Goal: Transaction & Acquisition: Download file/media

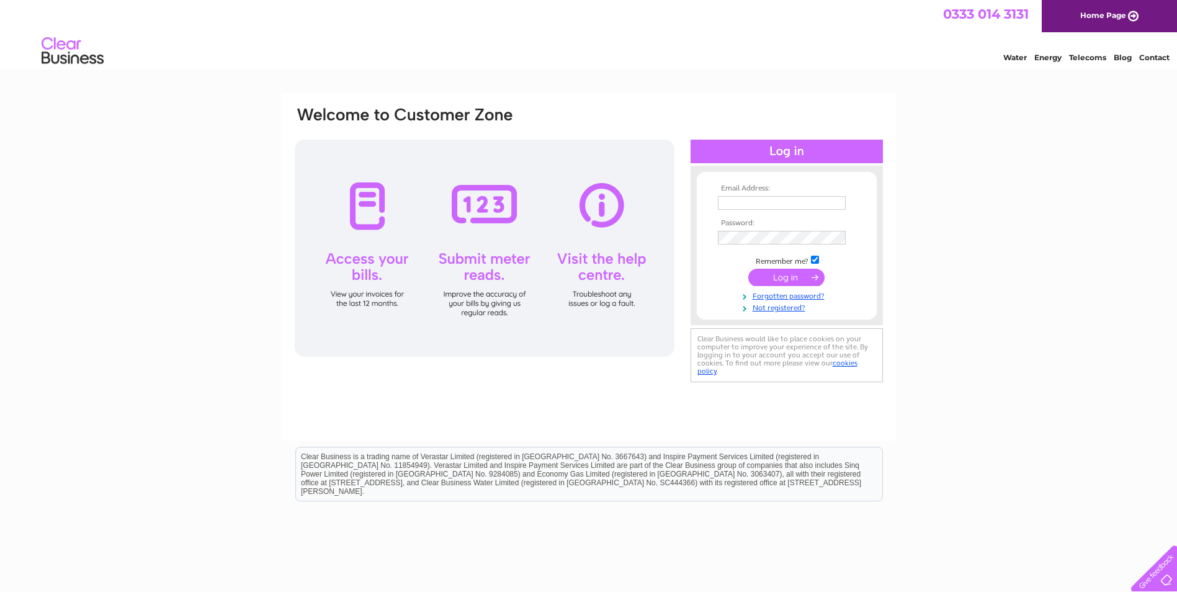
type input "carolyoung164@aol.com"
click at [792, 279] on input "submit" at bounding box center [786, 277] width 76 height 17
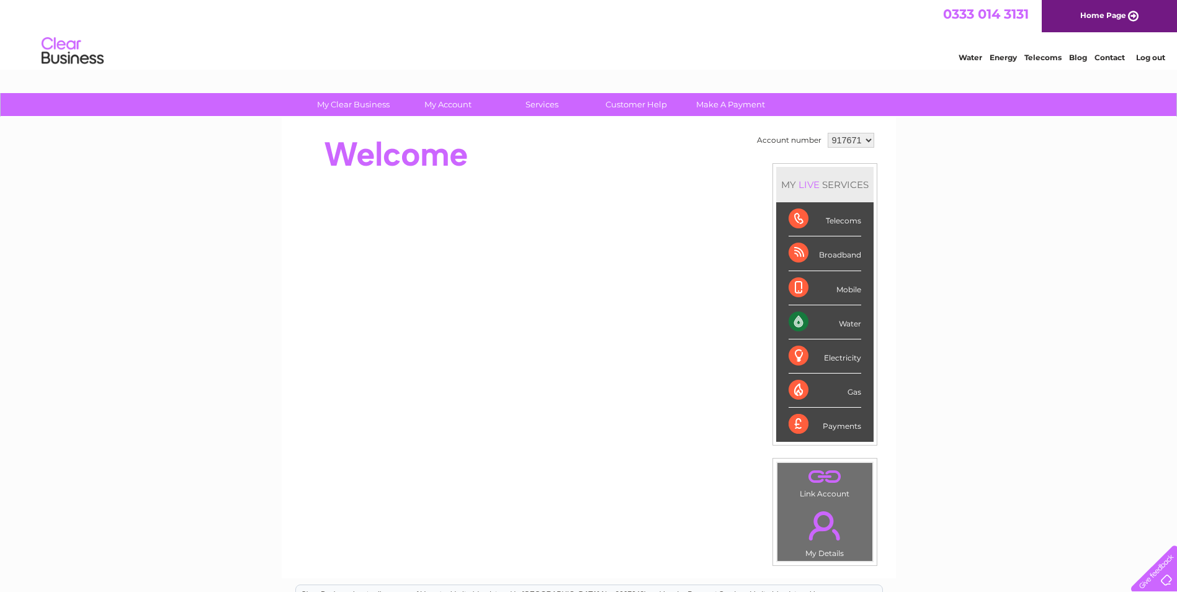
click at [841, 141] on select "917671 917672 917674 917676 917677 917683 917685 946335 995254" at bounding box center [851, 140] width 47 height 15
click at [828, 133] on select "917671 917672 917674 917676 917677 917683 917685 946335 995254" at bounding box center [851, 140] width 47 height 15
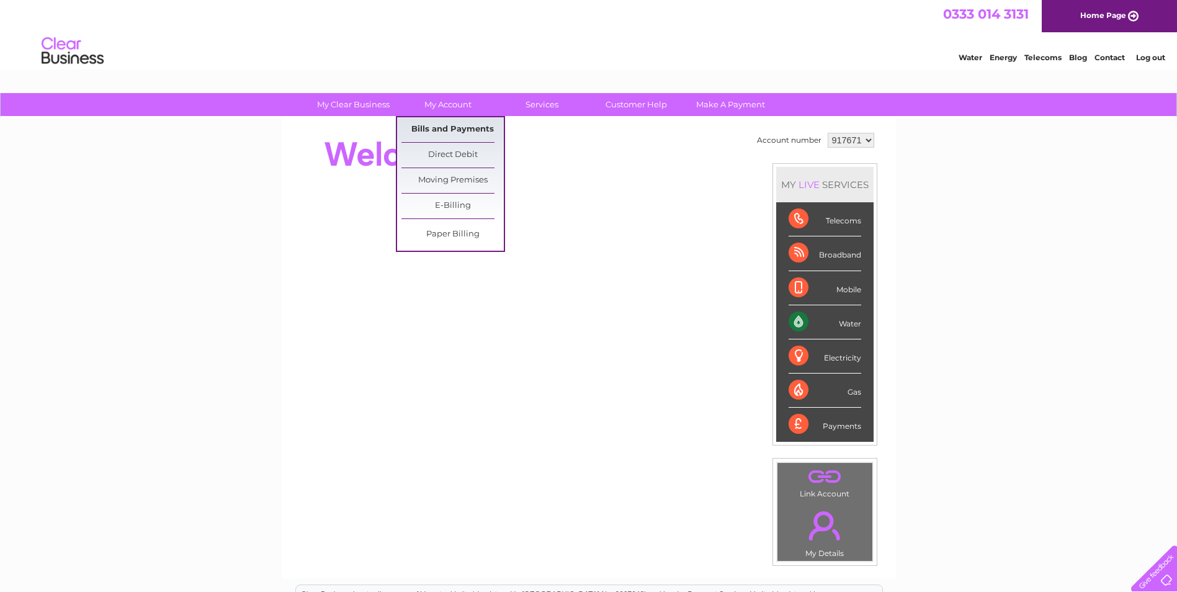
click at [442, 135] on link "Bills and Payments" at bounding box center [452, 129] width 102 height 25
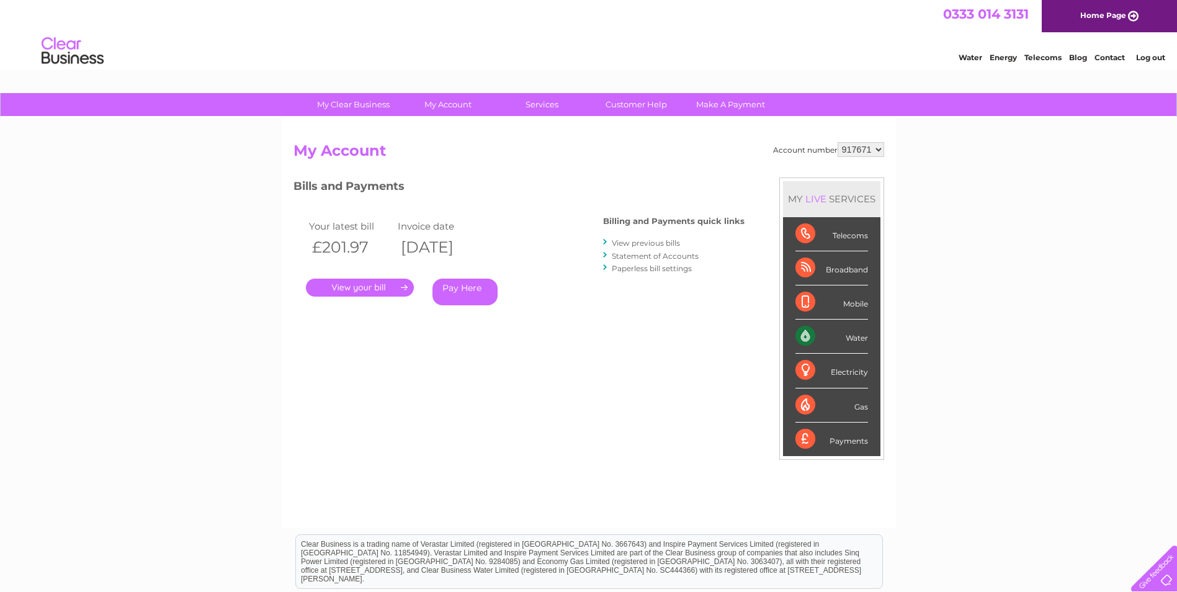
click at [648, 242] on link "View previous bills" at bounding box center [646, 242] width 68 height 9
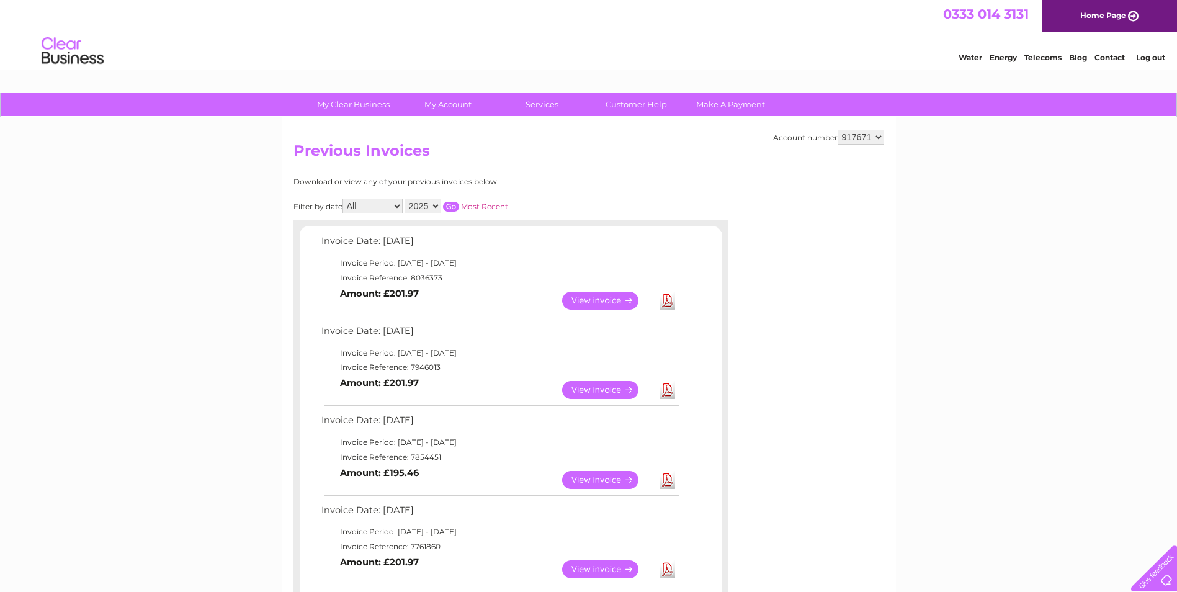
click at [849, 138] on select "917671 917672 917674 917676 917677 917683 917685 946335 995254" at bounding box center [861, 137] width 47 height 15
select select "917672"
click at [838, 130] on select "917671 917672 917674 917676 917677 917683 917685 946335 995254" at bounding box center [861, 137] width 47 height 15
click at [872, 135] on select "917671 917672 917674 917676 917677 917683 917685 946335 995254" at bounding box center [861, 137] width 47 height 15
select select "917674"
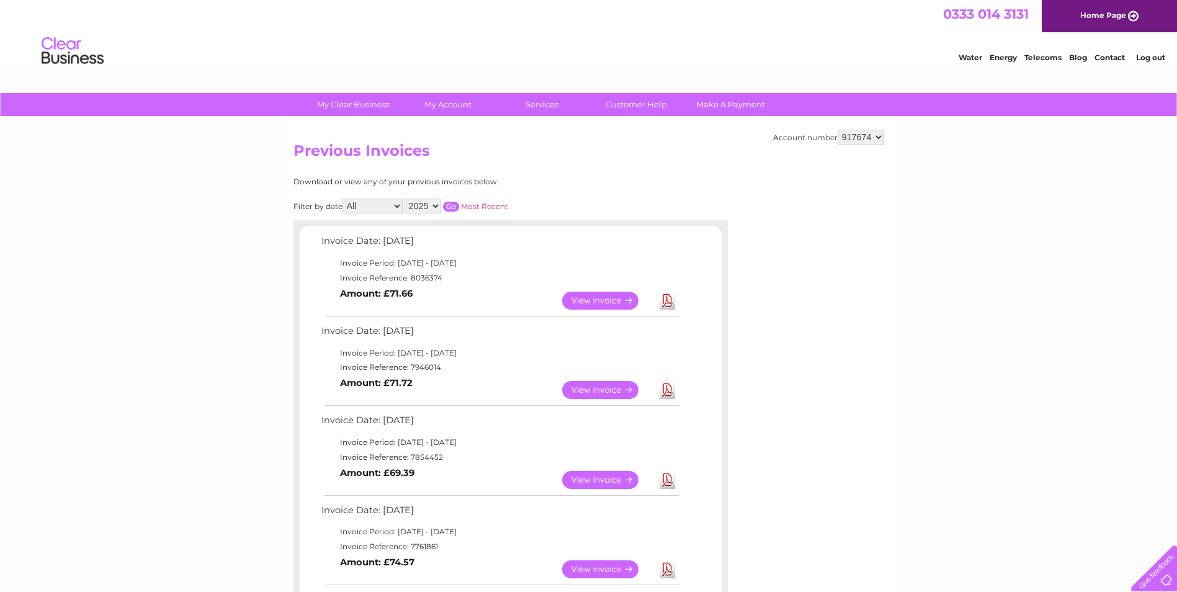
click at [838, 130] on select "917671 917672 917674 917676 917677 917683 917685 946335 995254" at bounding box center [861, 137] width 47 height 15
click at [861, 146] on h2 "Previous Invoices" at bounding box center [589, 154] width 591 height 24
click at [853, 137] on select "917671 917672 917674 917676 917677 917683 917685 946335 995254" at bounding box center [861, 137] width 47 height 15
select select "917676"
click at [838, 130] on select "917671 917672 917674 917676 917677 917683 917685 946335 995254" at bounding box center [861, 137] width 47 height 15
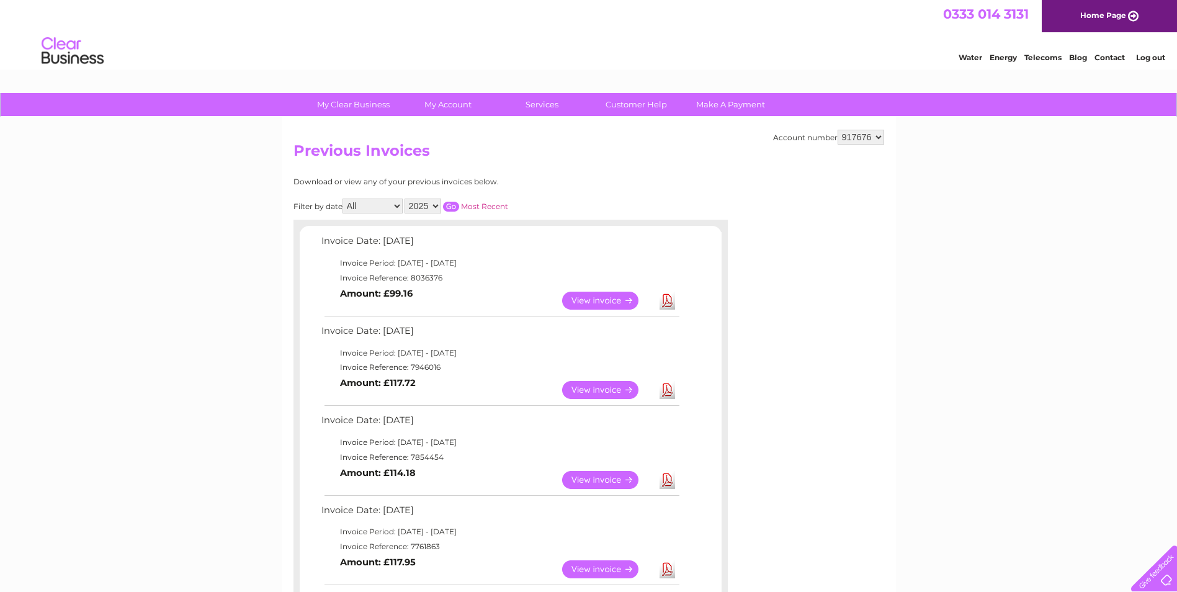
click at [865, 138] on select "917671 917672 917674 917676 917677 917683 917685 946335 995254" at bounding box center [861, 137] width 47 height 15
select select "917677"
click at [838, 130] on select "917671 917672 917674 917676 917677 917683 917685 946335 995254" at bounding box center [861, 137] width 47 height 15
click at [854, 141] on select "917671 917672 917674 917676 917677 917683 917685 946335 995254" at bounding box center [861, 137] width 47 height 15
select select "917683"
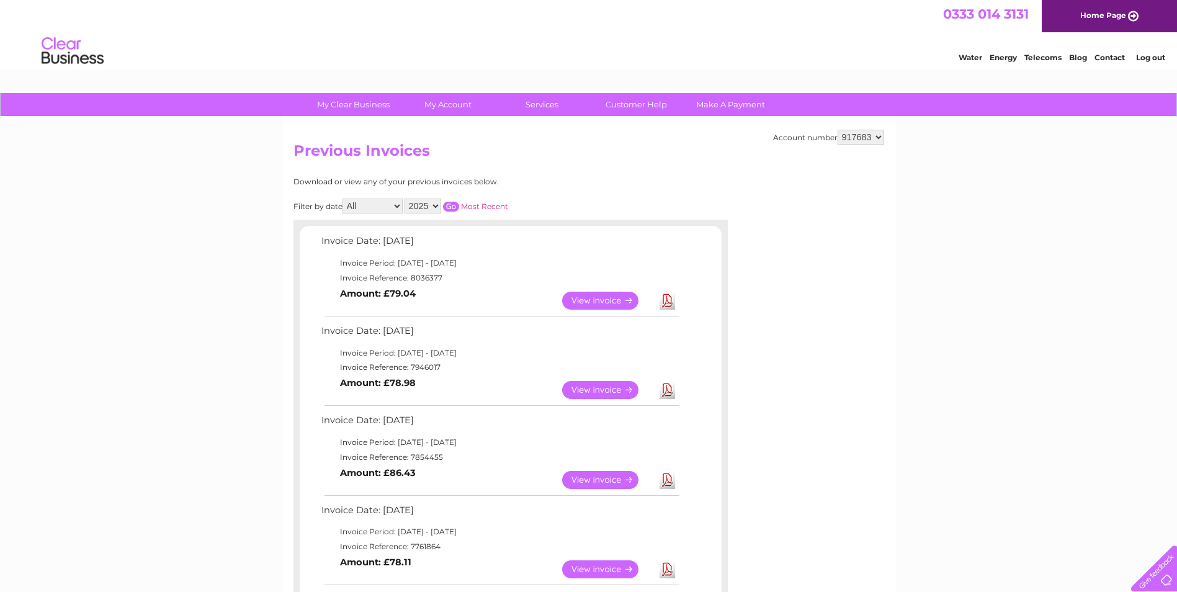
click at [838, 130] on select "917671 917672 917674 917676 917677 917683 917685 946335 995254" at bounding box center [861, 137] width 47 height 15
click at [858, 135] on select "917671 917672 917674 917676 917677 917683 917685 946335 995254" at bounding box center [861, 137] width 47 height 15
select select "917685"
click at [838, 130] on select "917671 917672 917674 917676 917677 917683 917685 946335 995254" at bounding box center [861, 137] width 47 height 15
click at [671, 392] on link "Download" at bounding box center [668, 390] width 16 height 18
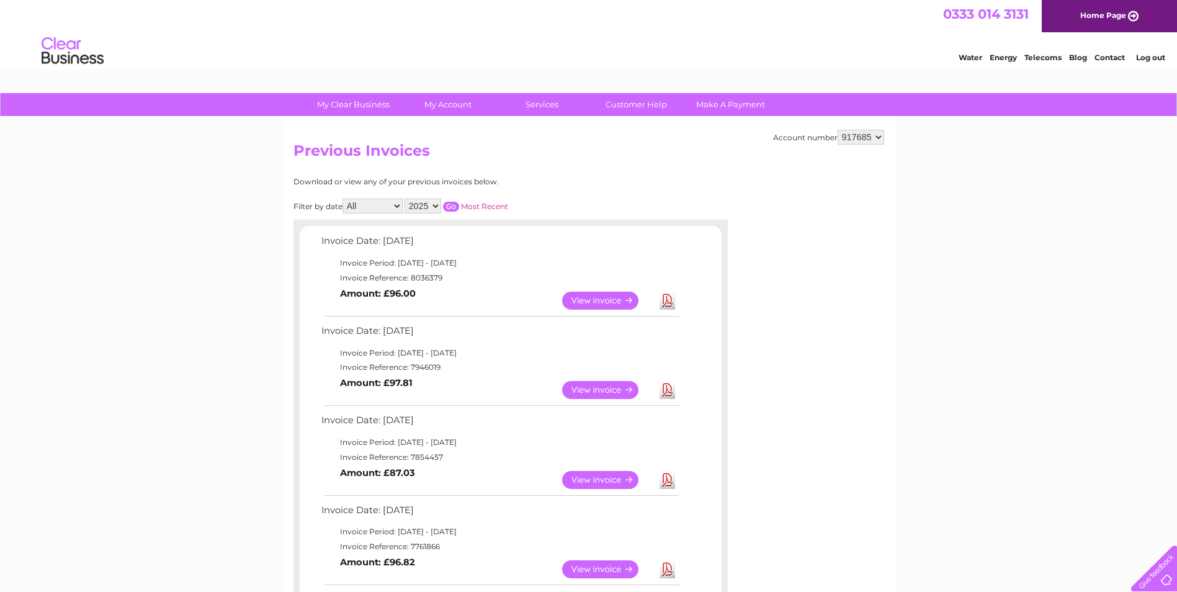
click at [667, 297] on link "Download" at bounding box center [668, 301] width 16 height 18
click at [863, 135] on select "917671 917672 917674 917676 917677 917683 917685 946335 995254" at bounding box center [861, 137] width 47 height 15
click at [838, 130] on select "917671 917672 917674 917676 917677 917683 917685 946335 995254" at bounding box center [861, 137] width 47 height 15
click at [863, 138] on select "917671 917672 917674 917676 917677 917683 917685 946335 995254" at bounding box center [861, 137] width 47 height 15
select select "946335"
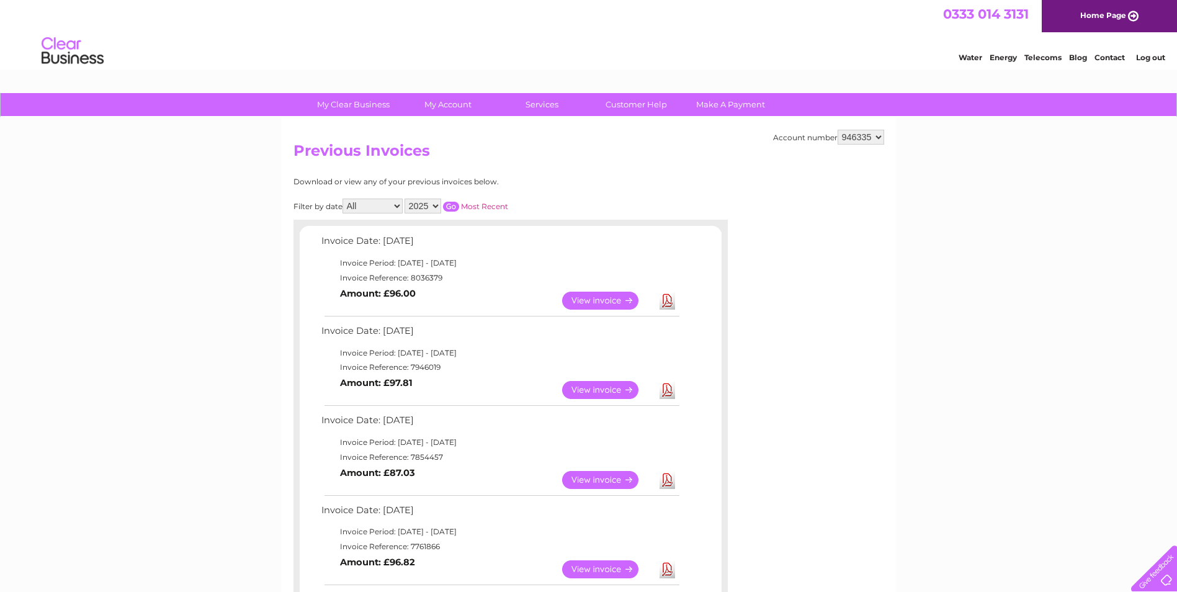
click at [838, 130] on select "917671 917672 917674 917676 917677 917683 917685 946335 995254" at bounding box center [861, 137] width 47 height 15
click at [668, 392] on link "Download" at bounding box center [668, 390] width 16 height 18
click at [669, 301] on link "Download" at bounding box center [668, 301] width 16 height 18
